Goal: Task Accomplishment & Management: Manage account settings

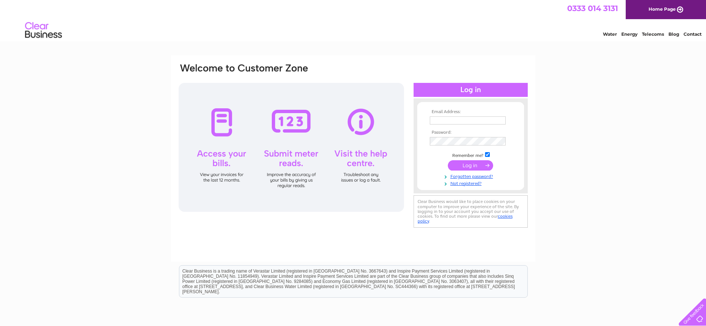
click at [443, 120] on input "text" at bounding box center [468, 120] width 76 height 8
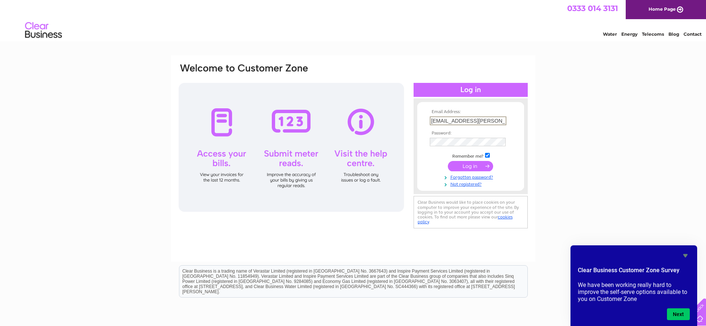
type input "[EMAIL_ADDRESS][PERSON_NAME][DOMAIN_NAME]"
click at [465, 165] on input "submit" at bounding box center [470, 166] width 45 height 10
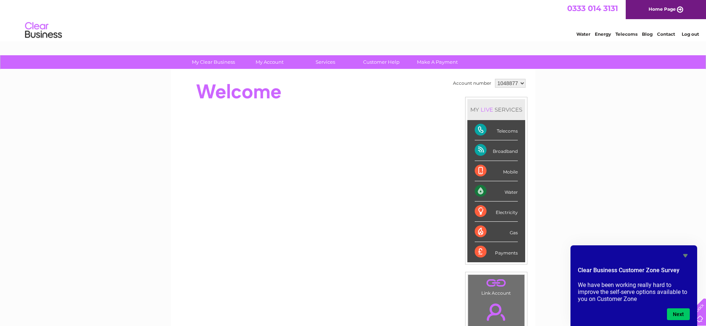
click at [689, 33] on link "Log out" at bounding box center [689, 34] width 17 height 6
